Goal: Transaction & Acquisition: Purchase product/service

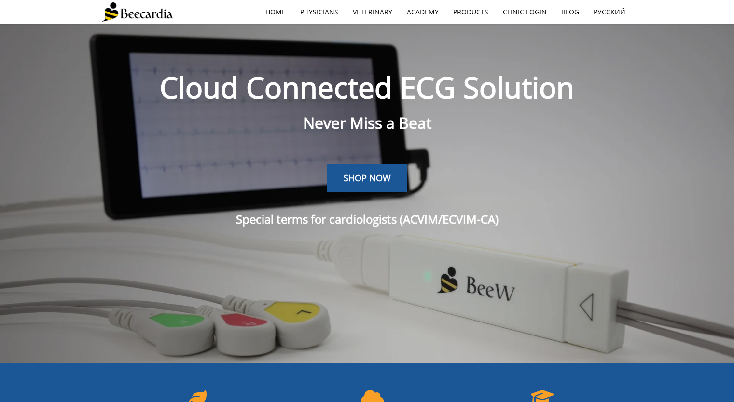
scroll to position [1888, 0]
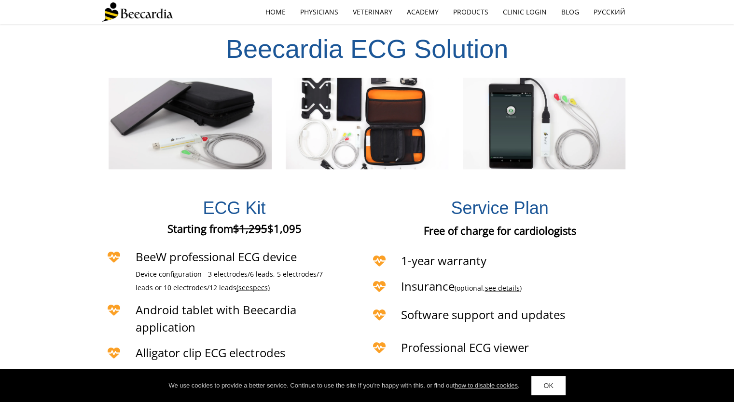
click at [550, 387] on link "OK" at bounding box center [548, 385] width 34 height 19
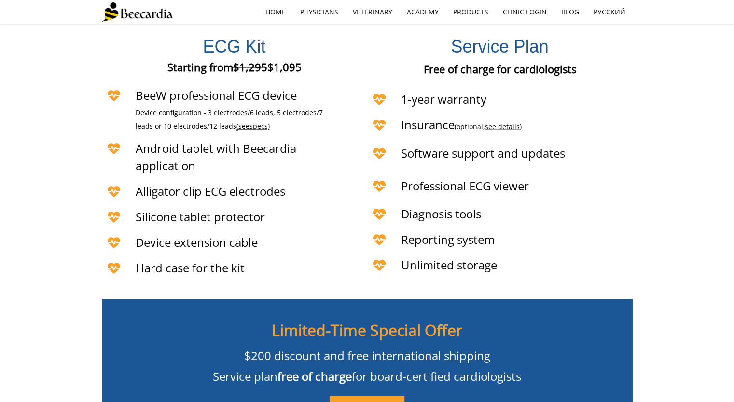
scroll to position [2032, 0]
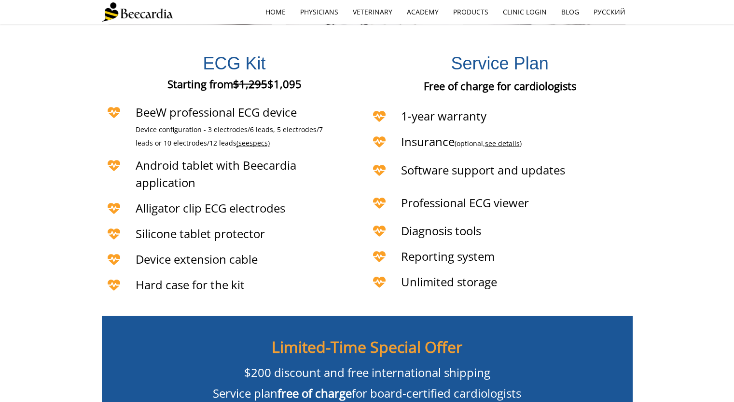
click at [491, 139] on link "see details" at bounding box center [502, 143] width 35 height 9
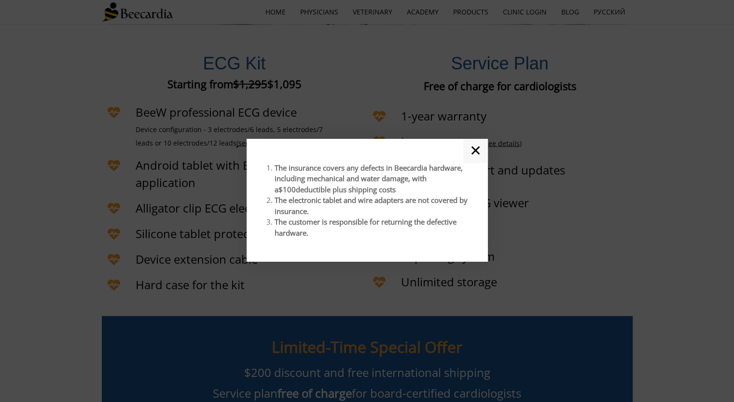
click at [471, 154] on link "✕" at bounding box center [475, 151] width 25 height 24
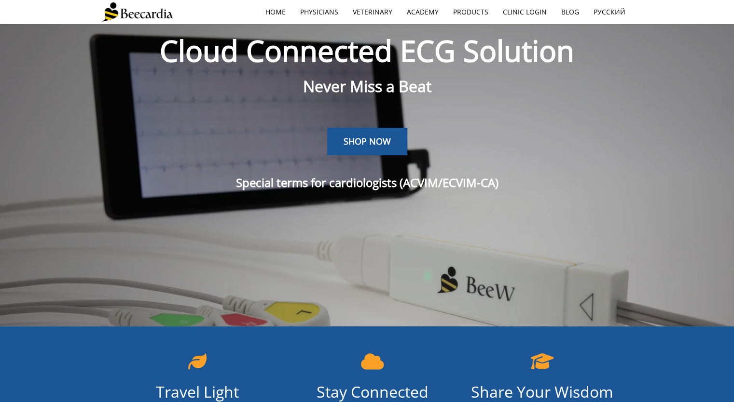
scroll to position [0, 0]
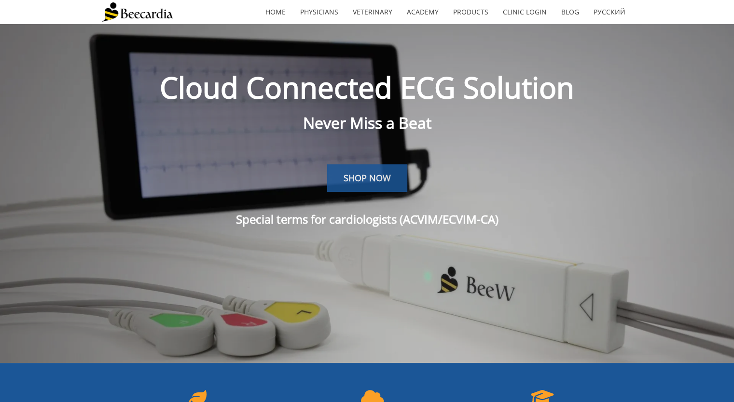
click at [351, 182] on span "SHOP NOW" at bounding box center [366, 178] width 47 height 12
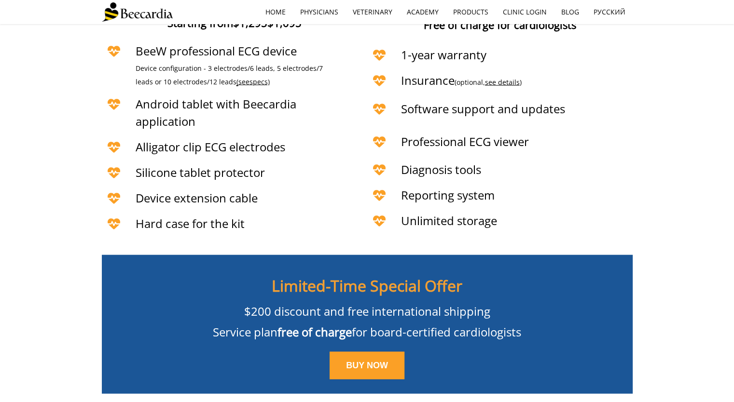
scroll to position [2153, 0]
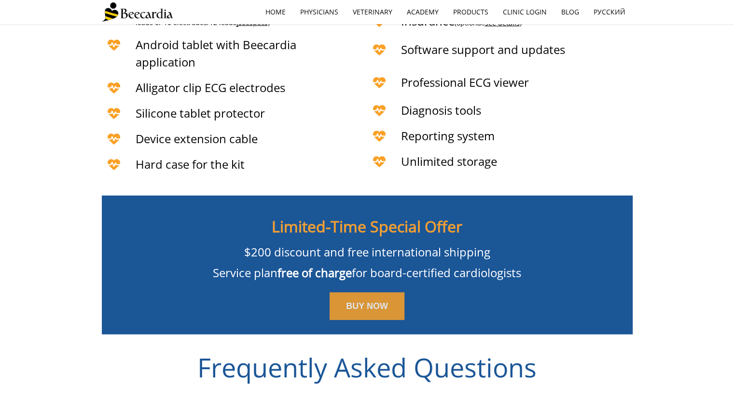
click at [357, 301] on span "BUY NOW" at bounding box center [367, 306] width 42 height 10
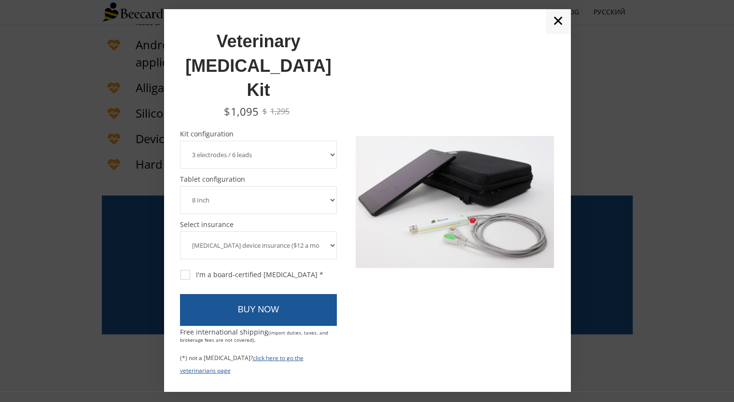
click at [246, 141] on select "3 electrodes / 6 leads 5 electrodes / 7 leads 10 electrodes / 12 leads" at bounding box center [258, 155] width 157 height 28
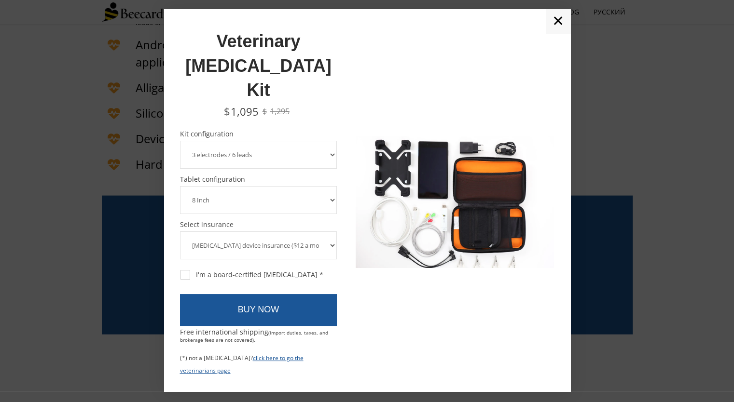
click at [243, 141] on select "3 electrodes / 6 leads 5 electrodes / 7 leads 10 electrodes / 12 leads" at bounding box center [258, 155] width 157 height 28
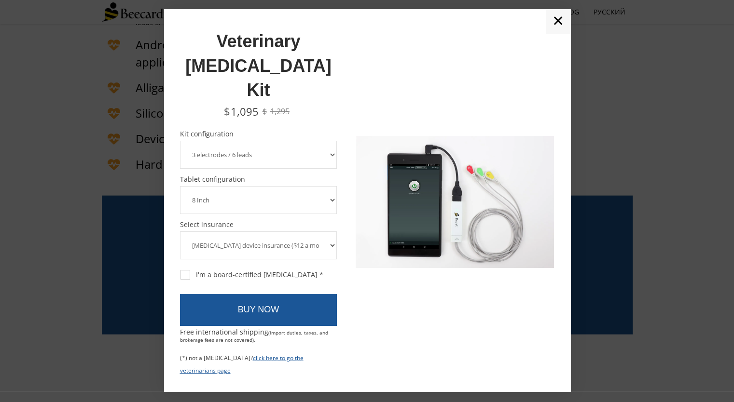
drag, startPoint x: 238, startPoint y: 175, endPoint x: 246, endPoint y: 164, distance: 14.2
click at [238, 186] on select "8 Inch 10 Inch" at bounding box center [258, 200] width 157 height 28
click at [239, 141] on select "3 electrodes / 6 leads 5 electrodes / 7 leads 10 electrodes / 12 leads" at bounding box center [258, 155] width 157 height 28
select select "10 electrodes / 12 leads"
click at [180, 141] on select "3 electrodes / 6 leads 5 electrodes / 7 leads 10 electrodes / 12 leads" at bounding box center [258, 155] width 157 height 28
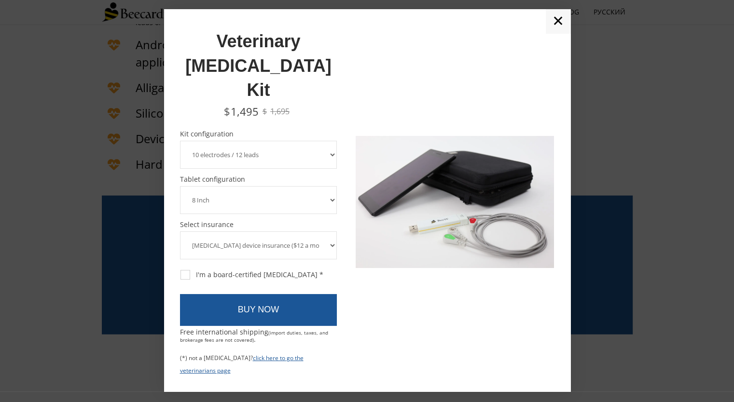
click at [228, 186] on select "8 Inch 10 Inch" at bounding box center [258, 200] width 157 height 28
select select "10 Inch"
click at [180, 186] on select "8 Inch 10 Inch" at bounding box center [258, 200] width 157 height 28
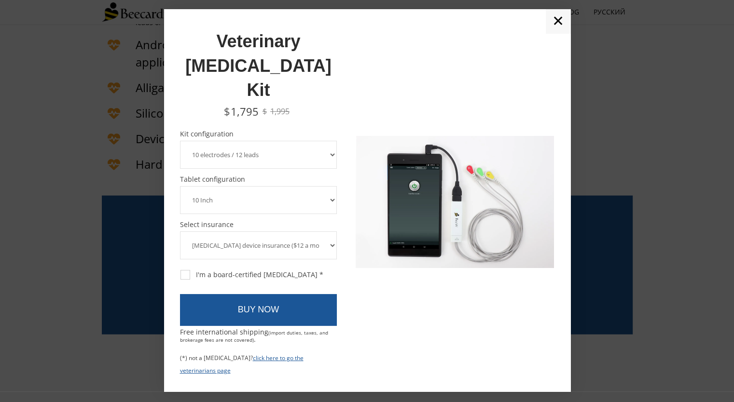
click at [247, 176] on span "Tablet configuration" at bounding box center [258, 179] width 157 height 7
click at [230, 232] on select "[MEDICAL_DATA] device insurance ($12 a month, charged annually) No insurance" at bounding box center [258, 246] width 157 height 28
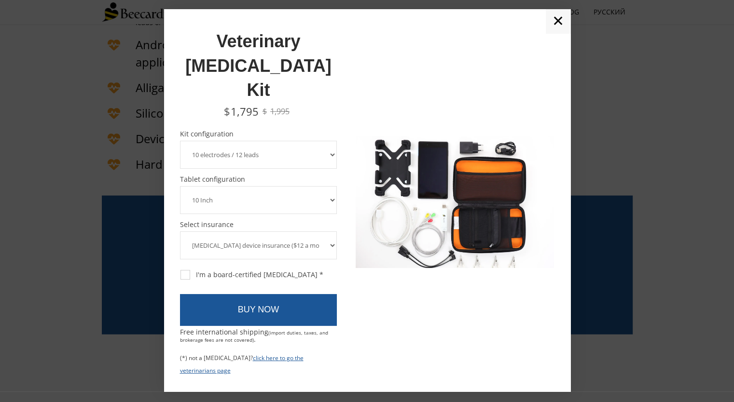
click at [180, 232] on select "[MEDICAL_DATA] device insurance ($12 a month, charged annually) No insurance" at bounding box center [258, 246] width 157 height 28
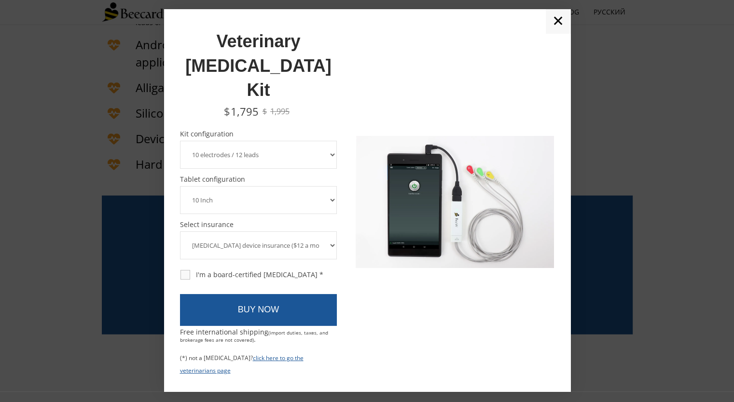
click at [186, 271] on div "I'm a board-certified [MEDICAL_DATA] *" at bounding box center [251, 275] width 143 height 9
click at [180, 270] on input "I'm a board-certified [MEDICAL_DATA] *" at bounding box center [179, 270] width 0 height 0
checkbox input "true"
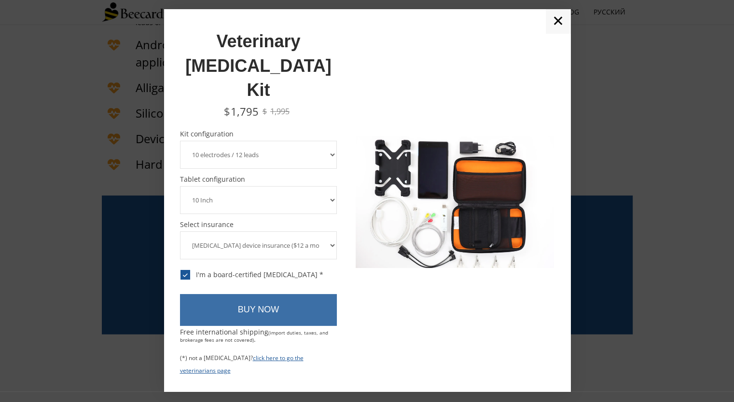
click at [271, 294] on link "BUY NOW" at bounding box center [258, 310] width 157 height 32
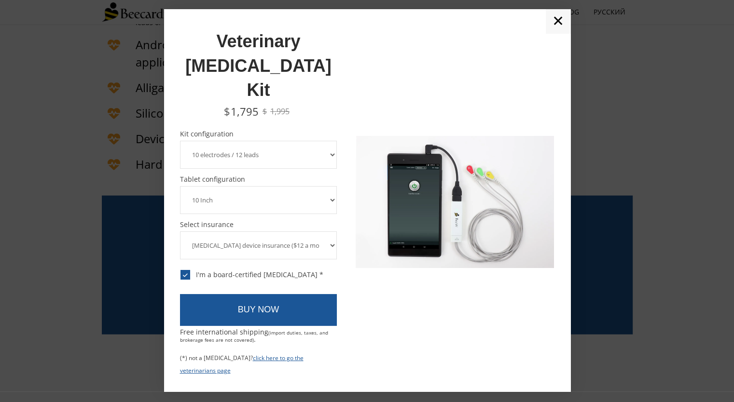
drag, startPoint x: 226, startPoint y: 216, endPoint x: 212, endPoint y: 199, distance: 21.9
click at [212, 221] on div "Select insurance Required field! [MEDICAL_DATA] device insurance ($12 a month, …" at bounding box center [258, 240] width 157 height 38
click at [260, 354] on link "click here to go the veterinarians page" at bounding box center [241, 364] width 123 height 21
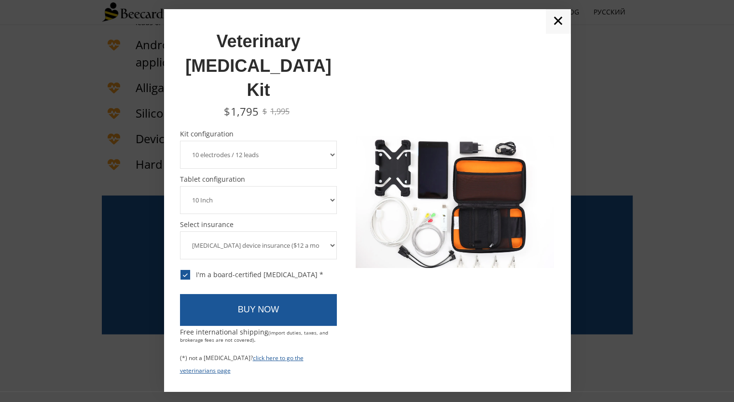
click at [555, 33] on link "✕" at bounding box center [557, 21] width 25 height 24
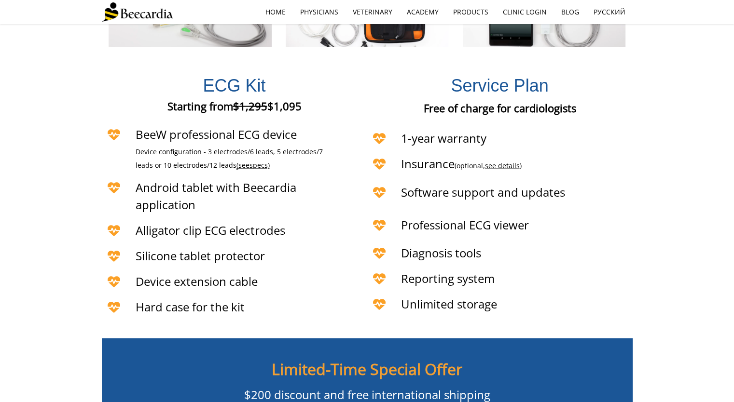
scroll to position [2008, 0]
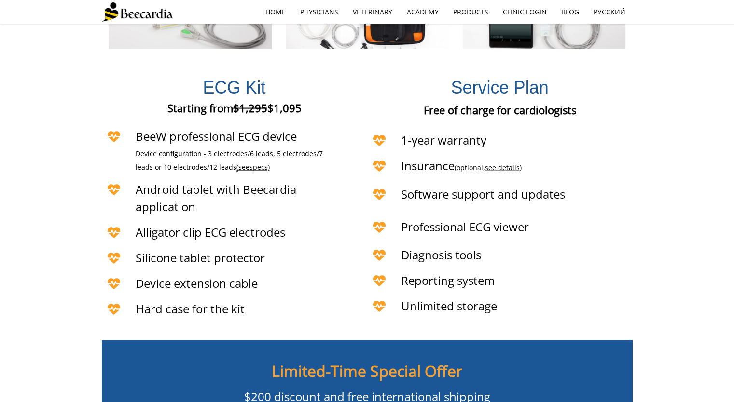
click at [499, 163] on link "see details" at bounding box center [502, 167] width 35 height 9
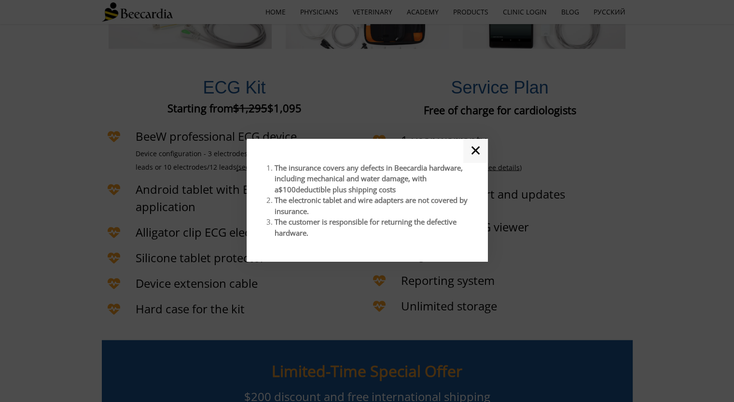
click at [478, 151] on link "✕" at bounding box center [475, 151] width 25 height 24
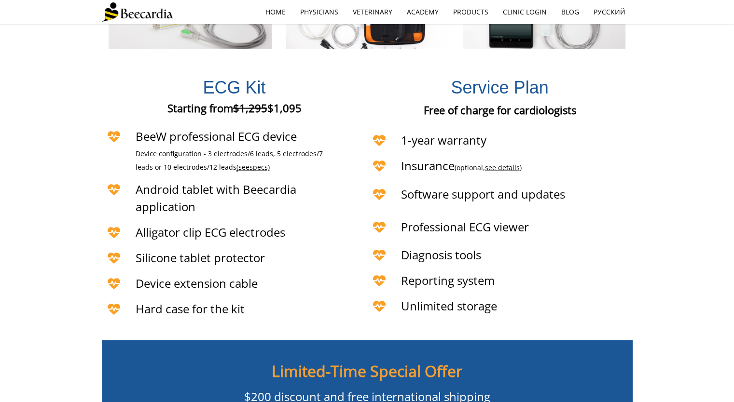
click at [81, 151] on div "ECG Kit Starting from $1,295 $1,095 Starting from €1,295 €1,095 Starting from £…" at bounding box center [367, 196] width 734 height 273
click at [505, 163] on link "see details" at bounding box center [502, 167] width 35 height 9
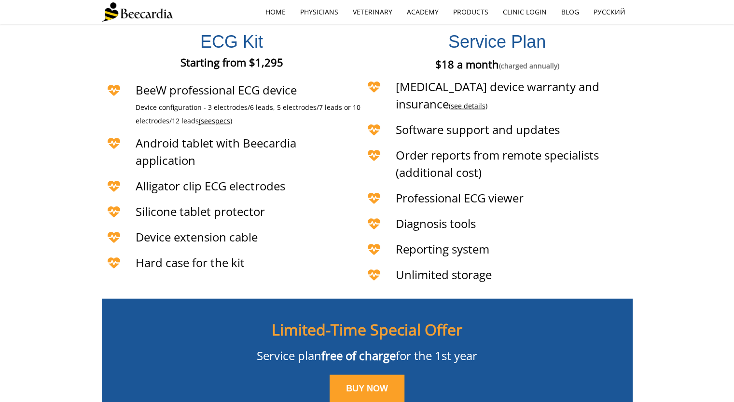
scroll to position [2257, 0]
